Goal: Task Accomplishment & Management: Complete application form

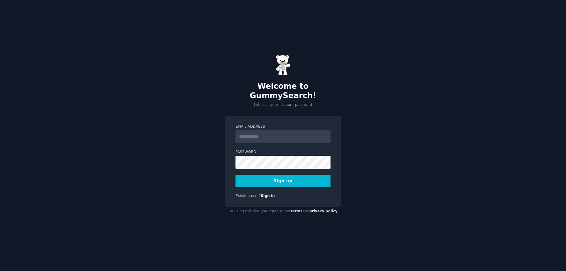
click at [272, 131] on input "Email Address" at bounding box center [283, 137] width 95 height 13
type input "**********"
click at [281, 177] on button "Sign up" at bounding box center [283, 181] width 95 height 12
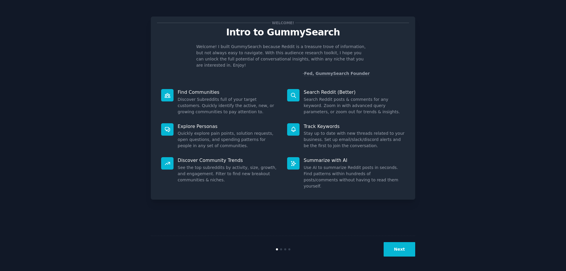
click at [403, 251] on button "Next" at bounding box center [400, 249] width 32 height 14
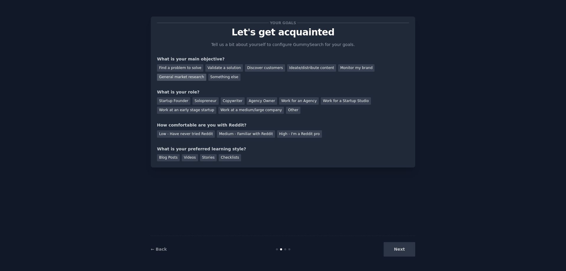
click at [206, 74] on div "General market research" at bounding box center [181, 77] width 49 height 7
click at [199, 99] on div "Solopreneur" at bounding box center [206, 100] width 26 height 7
click at [202, 135] on div "Low - Have never tried Reddit" at bounding box center [186, 134] width 58 height 7
click at [219, 157] on div "Checklists" at bounding box center [230, 157] width 22 height 7
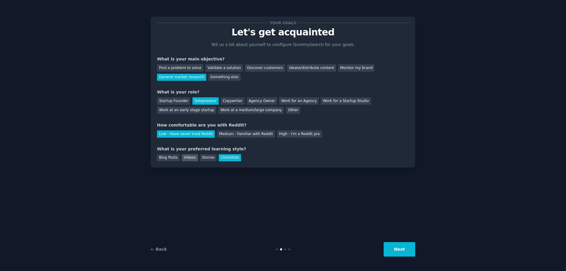
click at [187, 156] on div "Videos" at bounding box center [190, 157] width 16 height 7
click at [395, 244] on button "Next" at bounding box center [400, 249] width 32 height 14
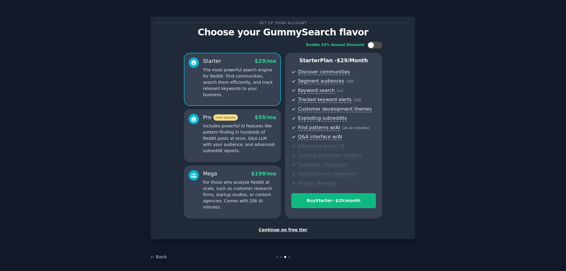
click at [272, 231] on div "Continue on free tier" at bounding box center [283, 230] width 252 height 6
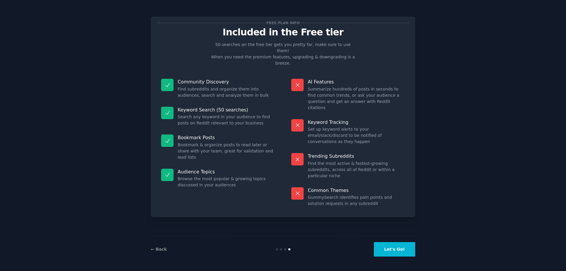
click at [393, 252] on button "Let's Go!" at bounding box center [394, 249] width 41 height 14
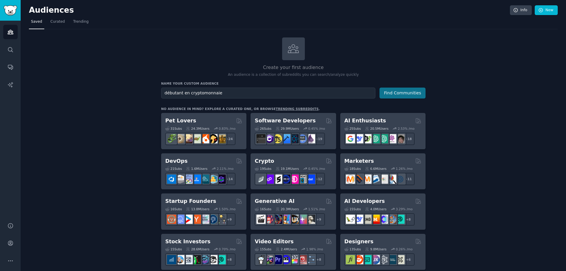
type input "débutant en cryptomonnaie"
click at [416, 94] on button "Find Communities" at bounding box center [403, 93] width 46 height 11
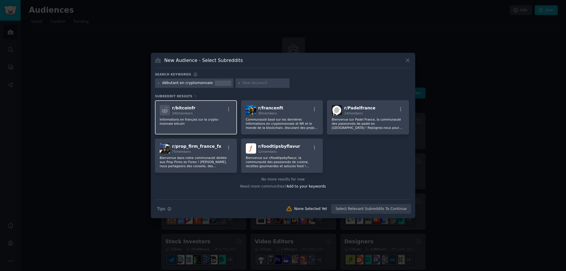
click at [204, 124] on p "Informations en français sur la crypto-monnaie bitcoin" at bounding box center [196, 122] width 73 height 8
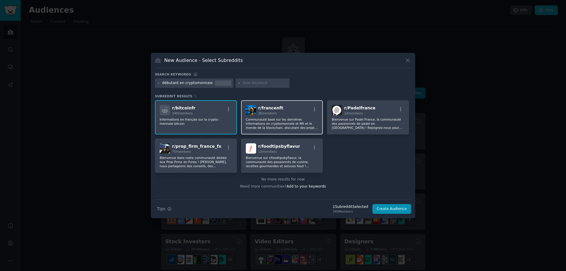
click at [302, 128] on p "Communauté basé sur les dernières informations en cryptomonnaie et Nft et le mo…" at bounding box center [282, 124] width 73 height 12
click at [251, 85] on input "text" at bounding box center [265, 83] width 45 height 5
type input "crypto et finance"
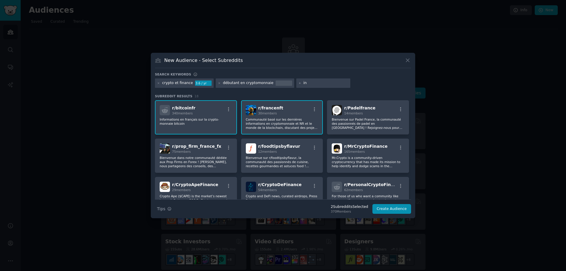
type input "i"
type input "débutant en investissement"
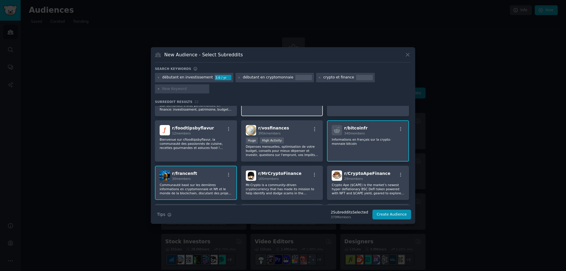
scroll to position [59, 0]
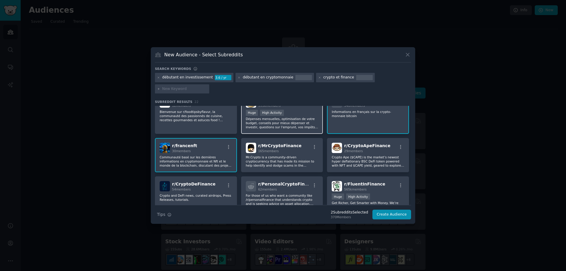
click at [294, 127] on p "Dépenses mensuelles, optimisation de votre budget, conseils pour mieux dépenser…" at bounding box center [282, 123] width 73 height 12
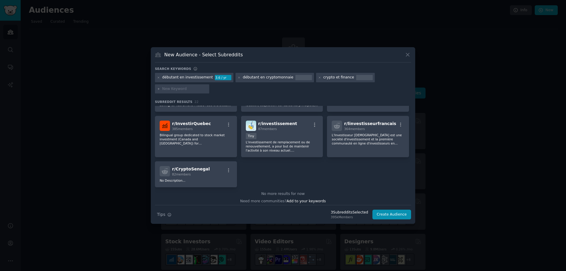
scroll to position [260, 0]
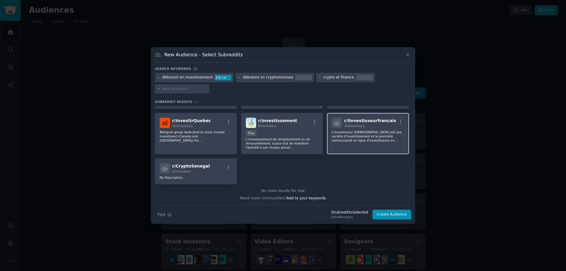
click at [352, 144] on div "r/ linvestisseurfrancais 364 members L'Investisseur [DEMOGRAPHIC_DATA] est une …" at bounding box center [368, 134] width 82 height 42
click at [392, 212] on button "Create Audience" at bounding box center [392, 215] width 39 height 10
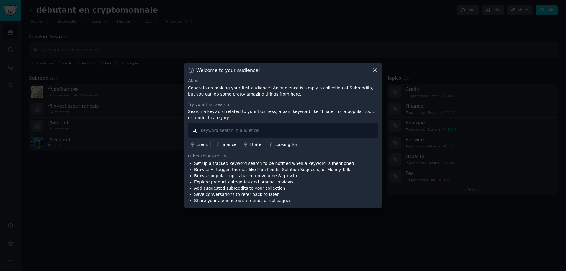
click at [273, 129] on input "text" at bounding box center [283, 130] width 190 height 15
type input "comment"
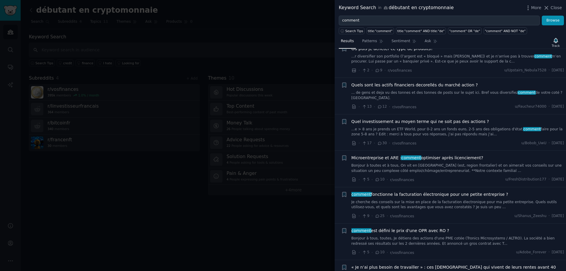
scroll to position [975, 0]
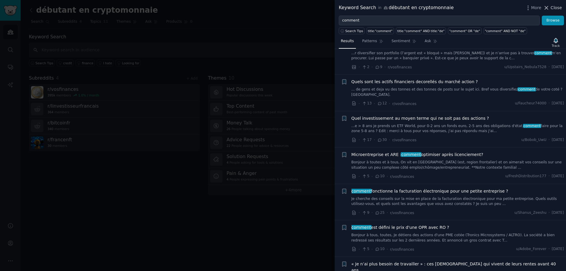
click at [553, 6] on span "Close" at bounding box center [556, 8] width 11 height 6
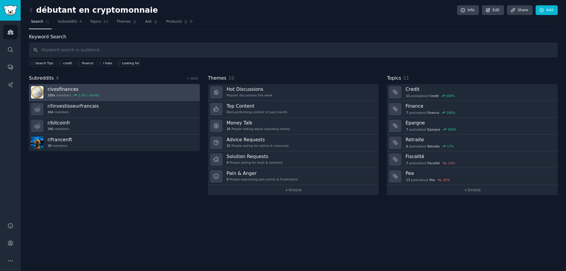
click at [149, 94] on link "r/ vosfinances 395k members 1.0 % / month" at bounding box center [114, 92] width 171 height 17
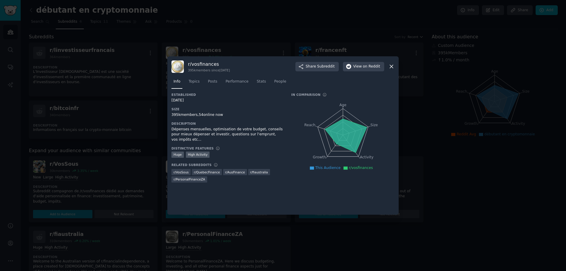
click at [392, 68] on icon at bounding box center [392, 66] width 6 height 6
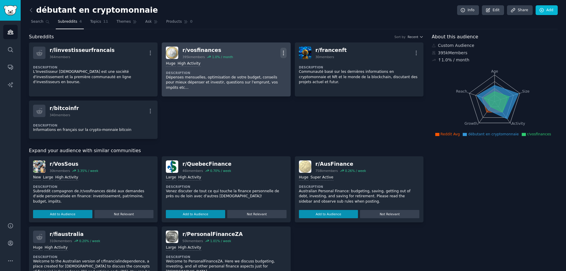
click at [284, 53] on icon "button" at bounding box center [284, 53] width 6 height 6
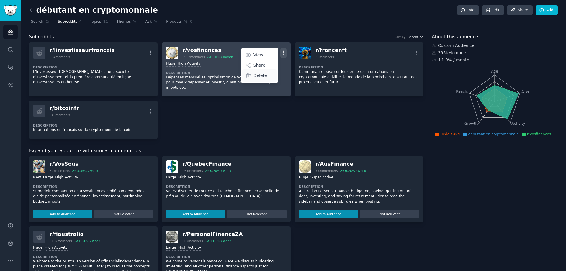
click at [269, 75] on div "Delete" at bounding box center [259, 75] width 35 height 12
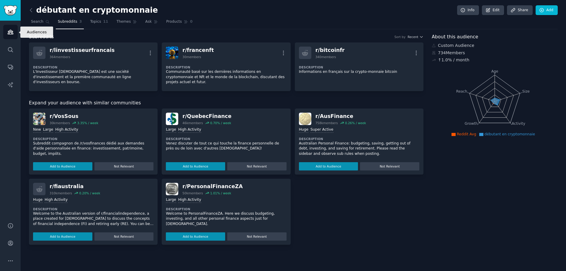
click at [11, 31] on icon "Sidebar" at bounding box center [10, 32] width 5 height 4
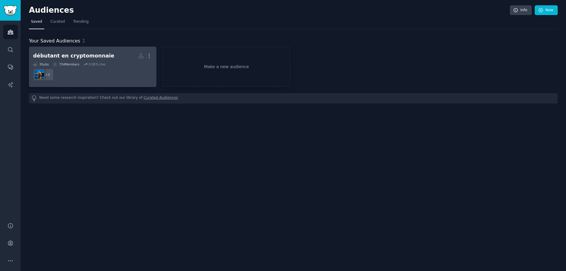
click at [80, 76] on dd "+ 2" at bounding box center [92, 74] width 119 height 17
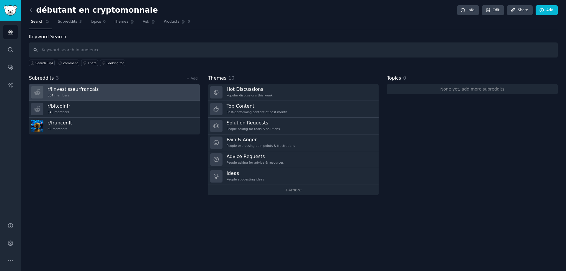
click at [160, 91] on link "r/ linvestisseurfrancais 364 members" at bounding box center [114, 92] width 171 height 17
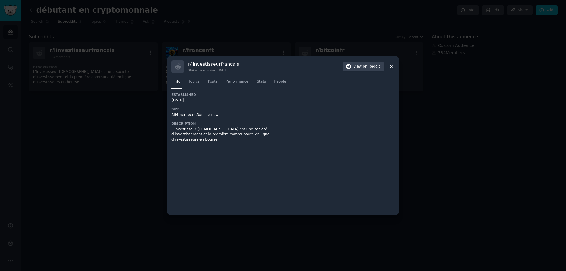
click at [147, 144] on div at bounding box center [283, 135] width 566 height 271
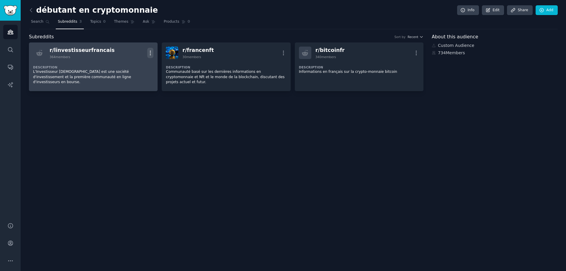
click at [149, 52] on icon "button" at bounding box center [150, 53] width 6 height 6
click at [137, 67] on div "Delete" at bounding box center [126, 65] width 35 height 12
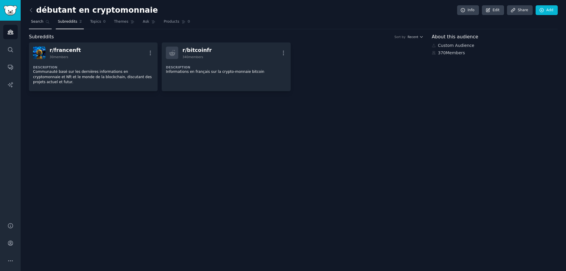
click at [33, 18] on link "Search" at bounding box center [40, 23] width 23 height 12
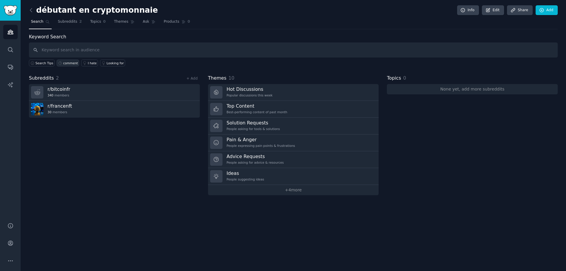
click at [67, 63] on div "comment" at bounding box center [70, 63] width 15 height 4
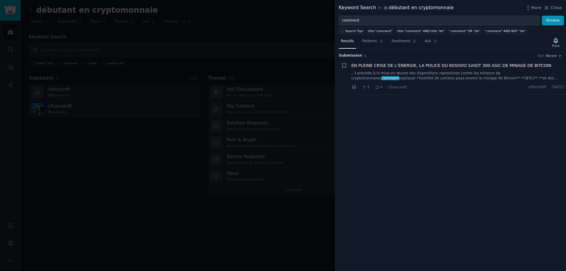
click at [145, 84] on div at bounding box center [283, 135] width 566 height 271
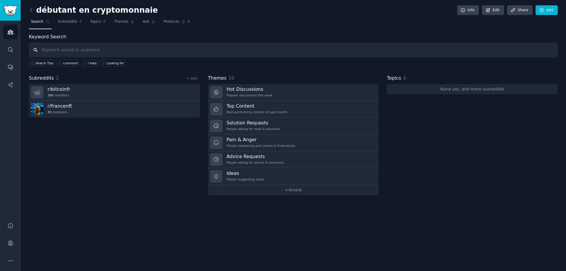
click at [128, 51] on input "text" at bounding box center [293, 50] width 529 height 15
click at [14, 48] on link "Search" at bounding box center [10, 50] width 14 height 14
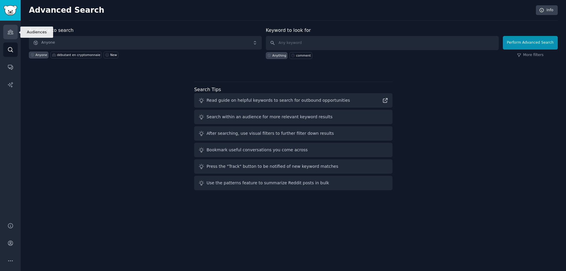
click at [7, 34] on icon "Sidebar" at bounding box center [10, 32] width 6 height 6
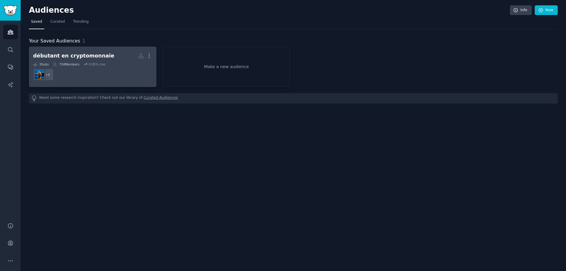
click at [117, 66] on div "3 Sub s 734 Members 0.95 % /mo" at bounding box center [92, 64] width 119 height 4
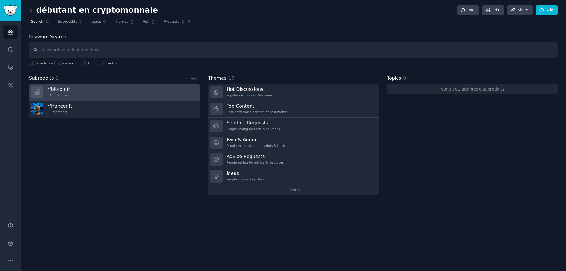
click at [133, 97] on link "r/ bitcoinfr 340 members" at bounding box center [114, 92] width 171 height 17
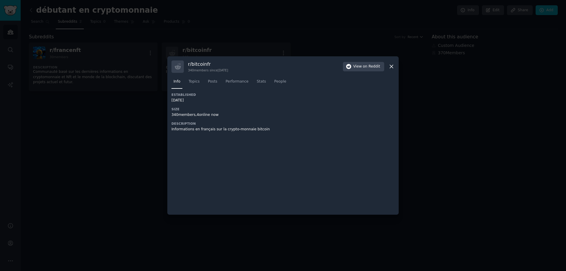
click at [148, 125] on div at bounding box center [283, 135] width 566 height 271
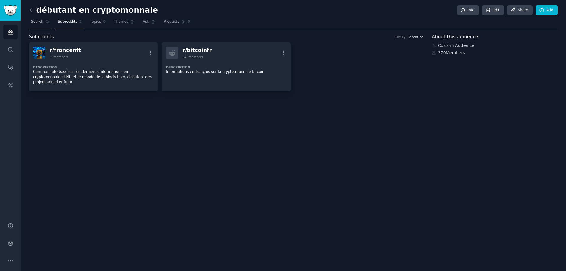
click at [43, 25] on link "Search" at bounding box center [40, 23] width 23 height 12
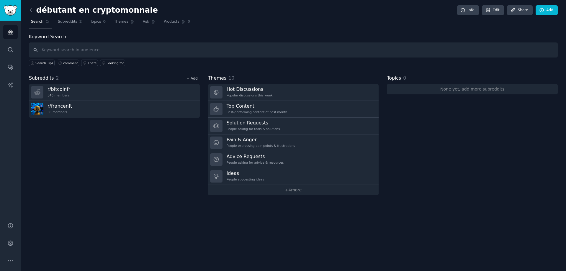
click at [193, 79] on link "+ Add" at bounding box center [192, 78] width 11 height 4
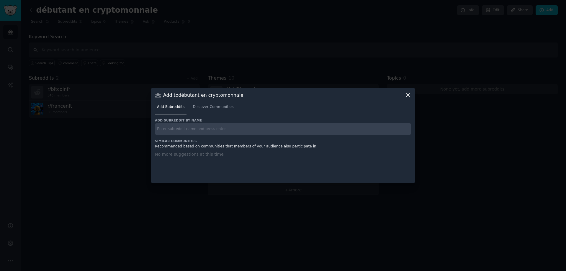
click at [200, 128] on input "text" at bounding box center [283, 129] width 256 height 12
click at [204, 108] on span "Discover Communities" at bounding box center [213, 107] width 41 height 5
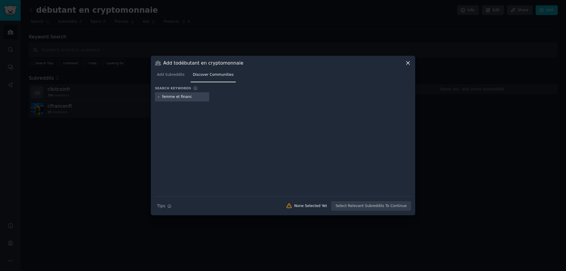
type input "femme et finance"
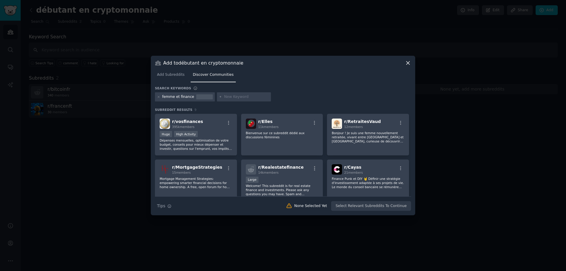
click at [189, 97] on div "femme et finance" at bounding box center [178, 96] width 32 height 5
click at [190, 97] on div "femme et finance" at bounding box center [185, 96] width 60 height 9
click at [159, 97] on icon at bounding box center [158, 96] width 1 height 1
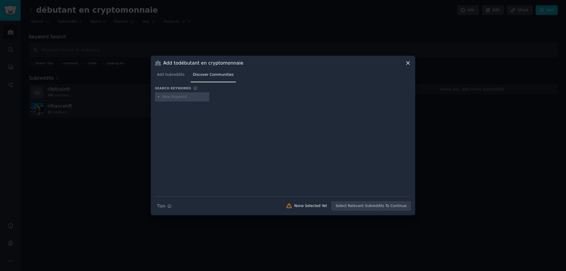
click at [166, 97] on input "text" at bounding box center [184, 96] width 45 height 5
type input "femme investissement"
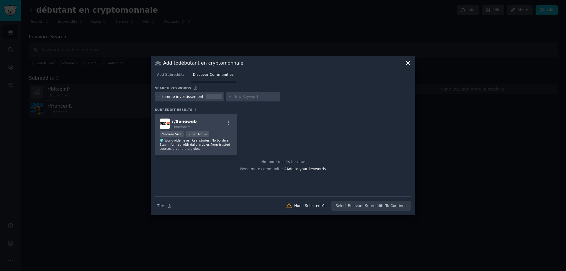
click at [159, 97] on icon at bounding box center [158, 96] width 1 height 1
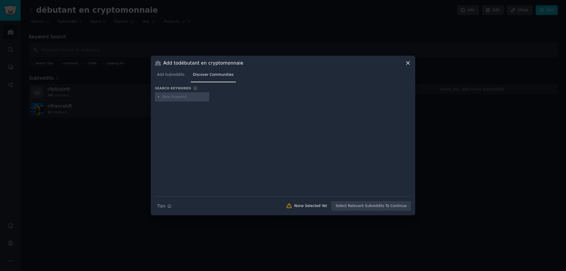
click at [169, 97] on input "text" at bounding box center [184, 96] width 45 height 5
type input "investissement femmes"
click at [408, 64] on icon at bounding box center [408, 63] width 6 height 6
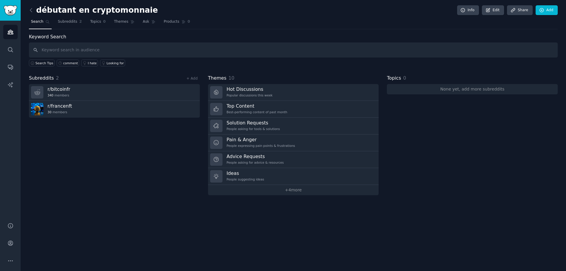
click at [194, 81] on div "+ Add" at bounding box center [192, 78] width 15 height 6
click at [192, 77] on link "+ Add" at bounding box center [192, 78] width 11 height 4
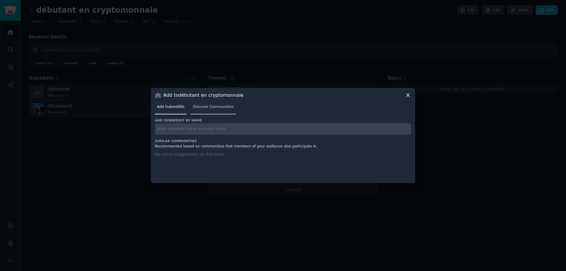
click at [198, 107] on span "Discover Communities" at bounding box center [213, 107] width 41 height 5
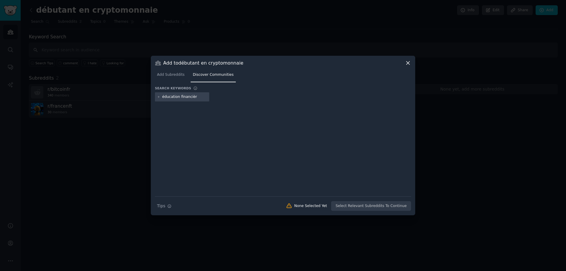
type input "éducation financière"
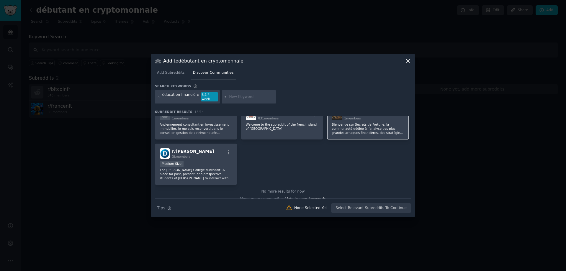
scroll to position [118, 0]
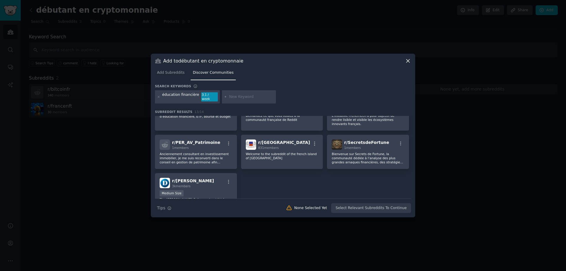
click at [409, 61] on icon at bounding box center [408, 61] width 6 height 6
